Goal: Browse casually: Explore the website without a specific task or goal

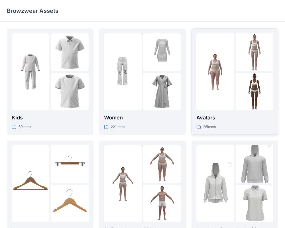
click at [213, 113] on div "Avatars 26 items" at bounding box center [234, 81] width 77 height 97
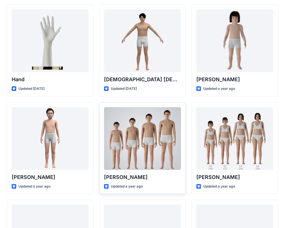
scroll to position [29, 0]
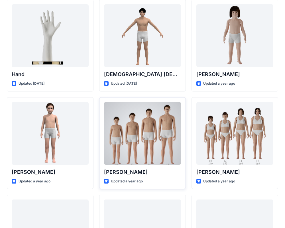
click at [139, 177] on div "[PERSON_NAME] Updated a year ago" at bounding box center [142, 143] width 87 height 92
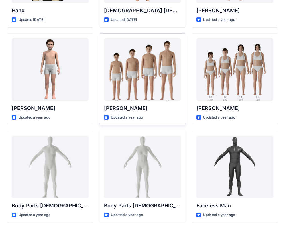
scroll to position [56, 0]
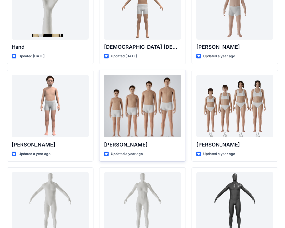
click at [133, 109] on div at bounding box center [142, 106] width 77 height 63
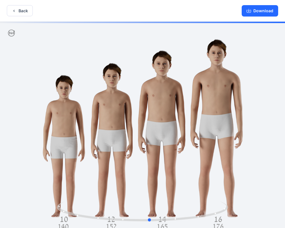
drag, startPoint x: 183, startPoint y: 129, endPoint x: 19, endPoint y: 116, distance: 165.4
click at [19, 116] on div at bounding box center [142, 126] width 285 height 208
click at [21, 10] on button "Back" at bounding box center [20, 10] width 26 height 11
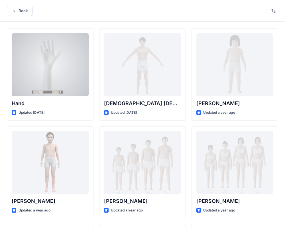
scroll to position [56, 0]
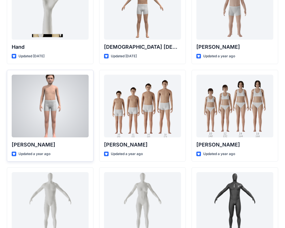
click at [63, 122] on div at bounding box center [50, 106] width 77 height 63
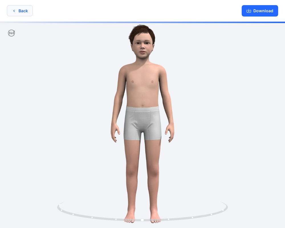
click at [19, 10] on button "Back" at bounding box center [20, 10] width 26 height 11
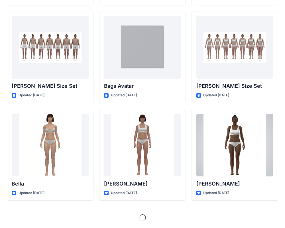
scroll to position [681, 0]
